Goal: Answer question/provide support

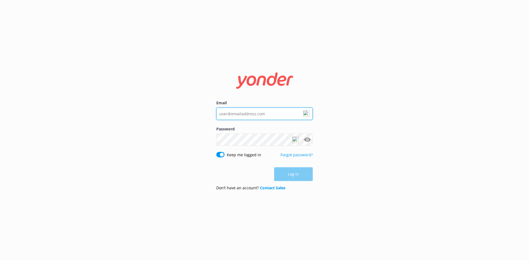
type input "[EMAIL_ADDRESS][DOMAIN_NAME]"
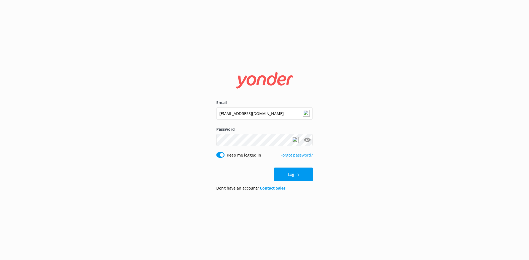
click at [292, 174] on div "Log in" at bounding box center [264, 175] width 96 height 14
click at [294, 174] on button "Log in" at bounding box center [293, 175] width 39 height 14
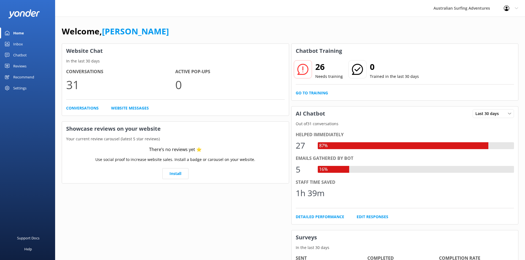
click at [18, 43] on div "Inbox" at bounding box center [18, 44] width 10 height 11
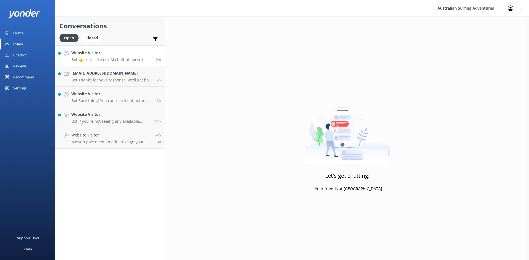
click at [112, 58] on p "Bot: 🤙 Looks like our AI chatbot doesn’t have the answer to your question and h…" at bounding box center [111, 59] width 80 height 5
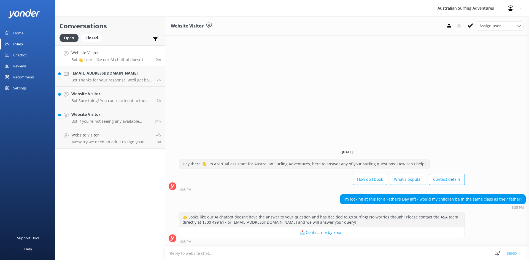
click at [213, 254] on textarea at bounding box center [347, 254] width 364 height 14
click at [171, 253] on textarea "hi there" at bounding box center [347, 254] width 364 height 14
click at [186, 254] on textarea "Hi there" at bounding box center [347, 254] width 364 height 14
type textarea "Hi there yes your children can be in the same class as their Father. Surfing is…"
click at [511, 254] on button "Send" at bounding box center [512, 254] width 21 height 14
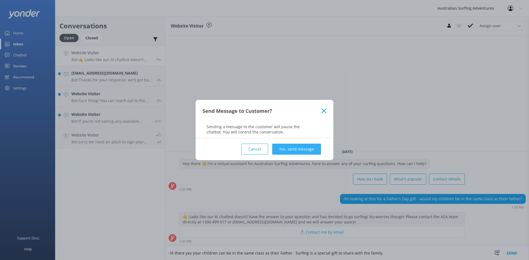
click at [293, 149] on button "Yes, send message" at bounding box center [296, 149] width 49 height 11
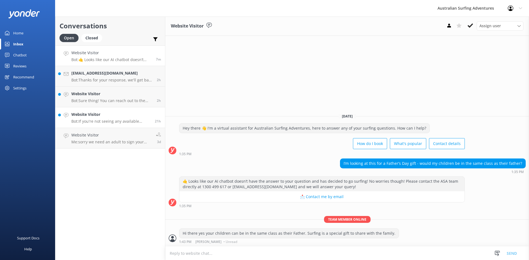
click at [121, 121] on p "Bot: If you're not seeing any available dates, you can double-check using our b…" at bounding box center [110, 121] width 79 height 5
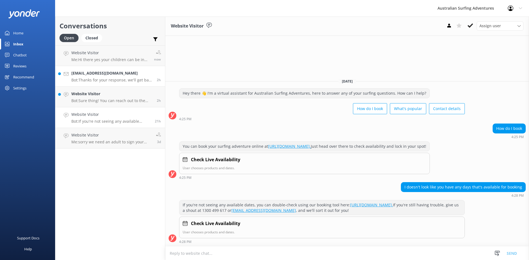
click at [102, 79] on p "Bot: Thanks for your response, we'll get back to you as soon as we can during o…" at bounding box center [111, 80] width 81 height 5
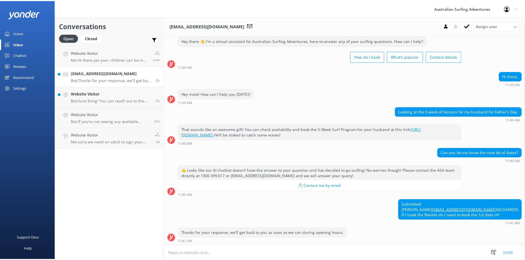
scroll to position [25, 0]
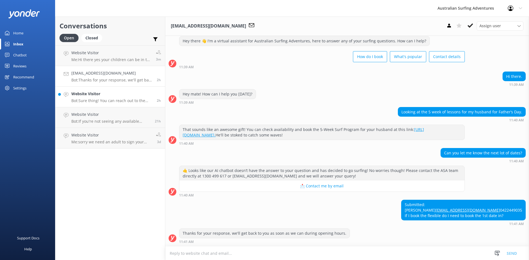
click at [109, 98] on div "Website Visitor Bot: Sure thing! You can reach out to the ASA team by giving th…" at bounding box center [111, 97] width 81 height 12
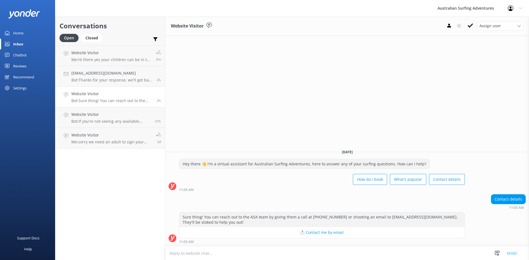
click at [18, 32] on div "Home" at bounding box center [18, 33] width 10 height 11
